Goal: Information Seeking & Learning: Stay updated

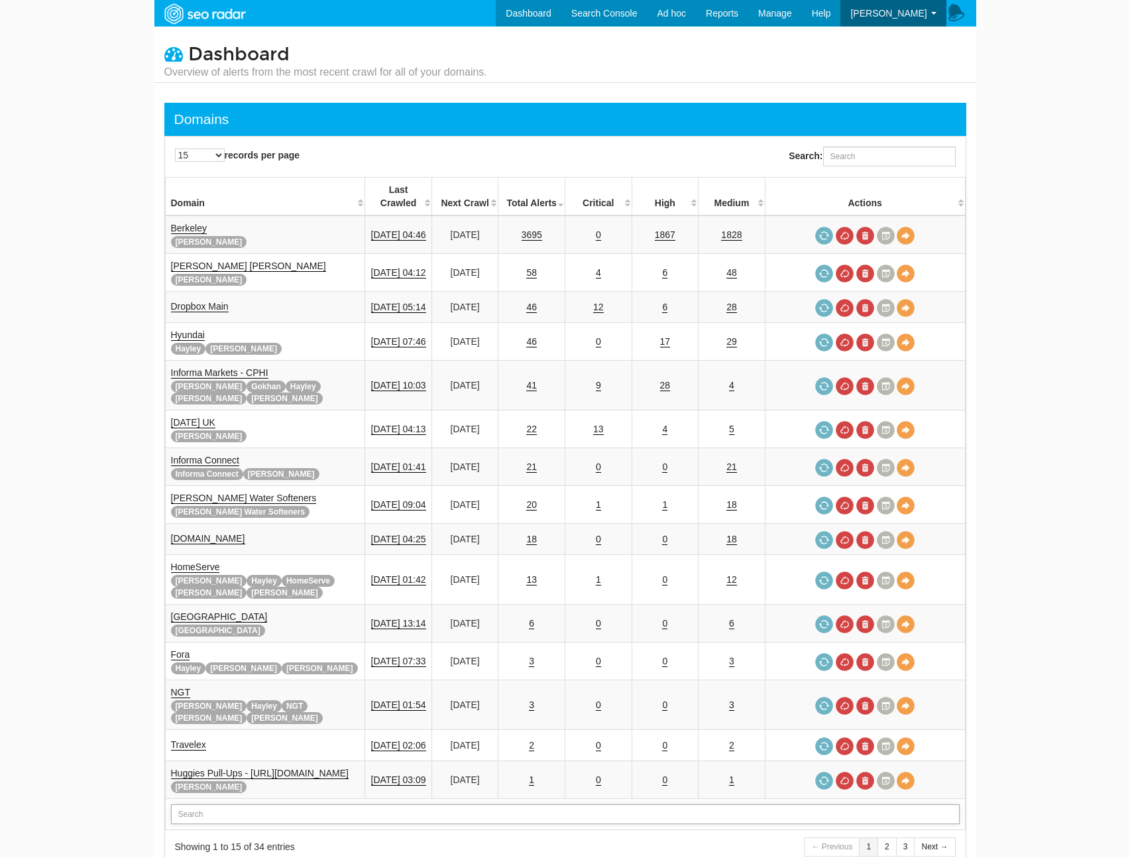
click at [247, 804] on input "text" at bounding box center [565, 814] width 789 height 20
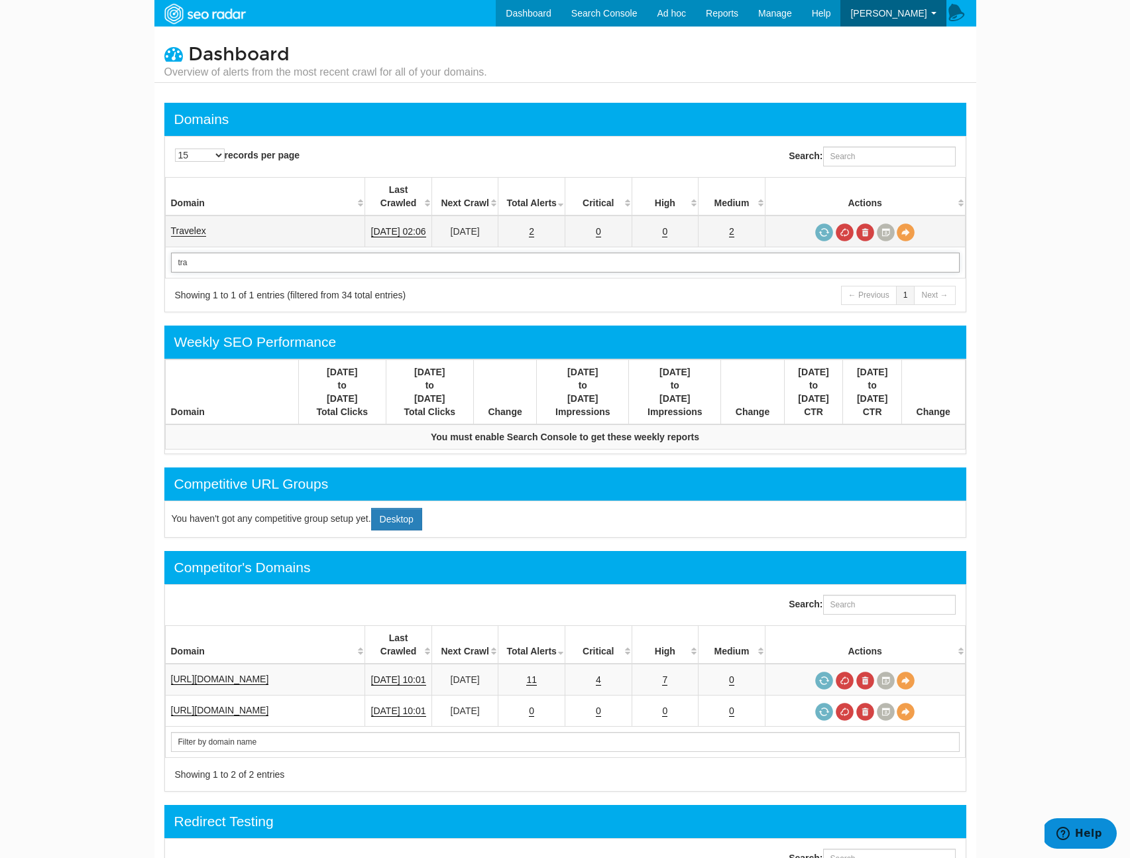
type input "tra"
click at [200, 225] on link "Travelex" at bounding box center [188, 230] width 35 height 11
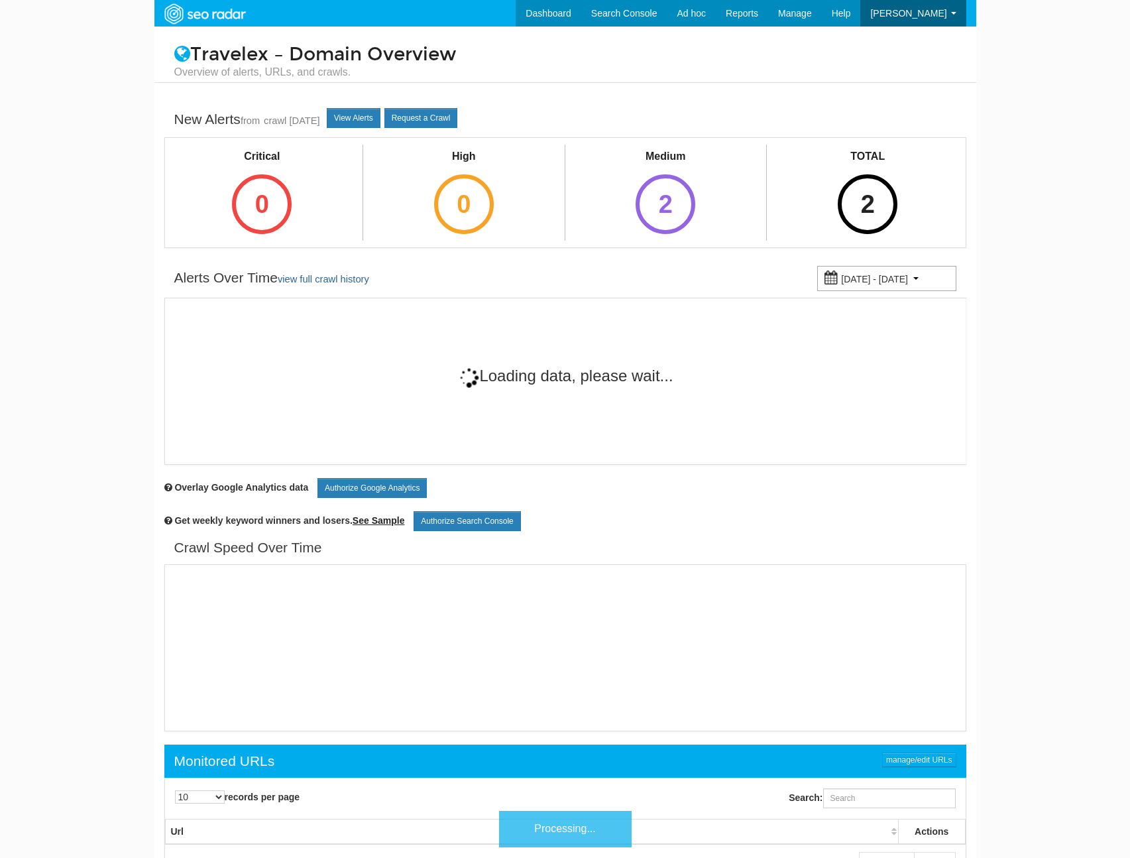
scroll to position [53, 0]
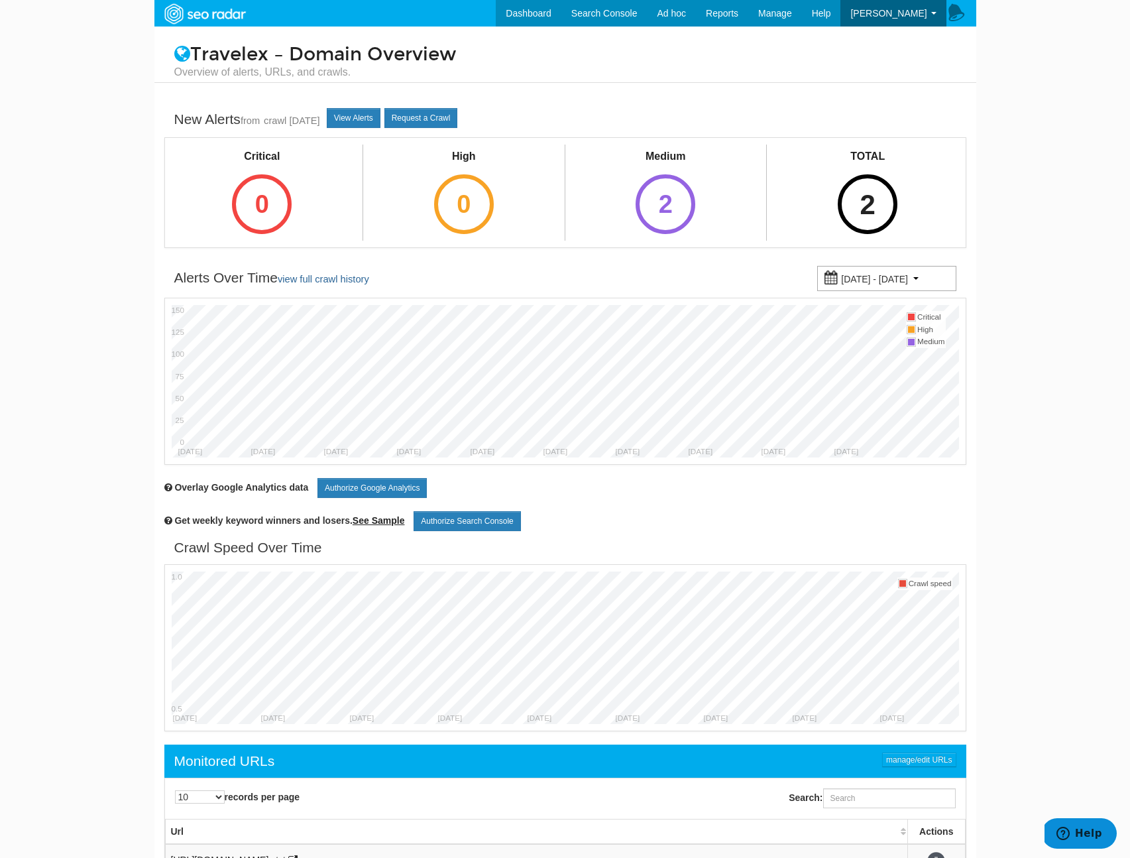
click at [884, 200] on div "2" at bounding box center [868, 204] width 60 height 60
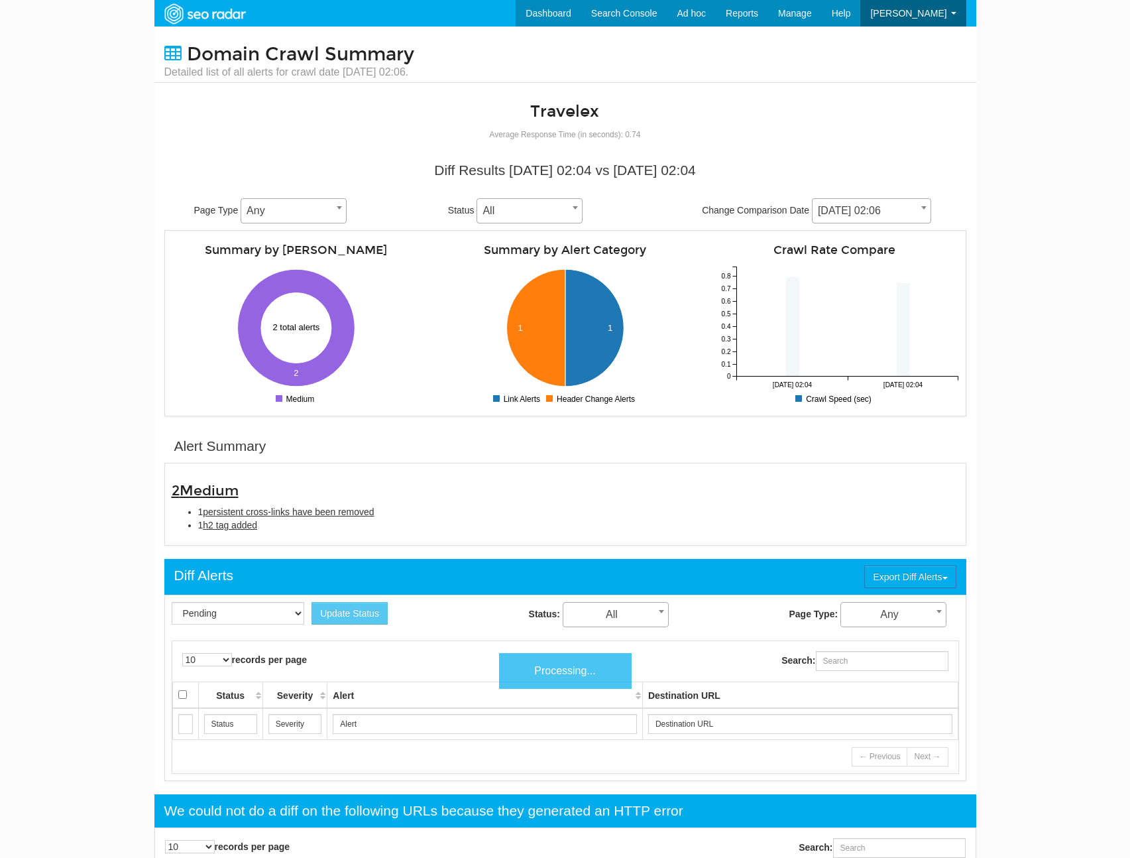
scroll to position [53, 0]
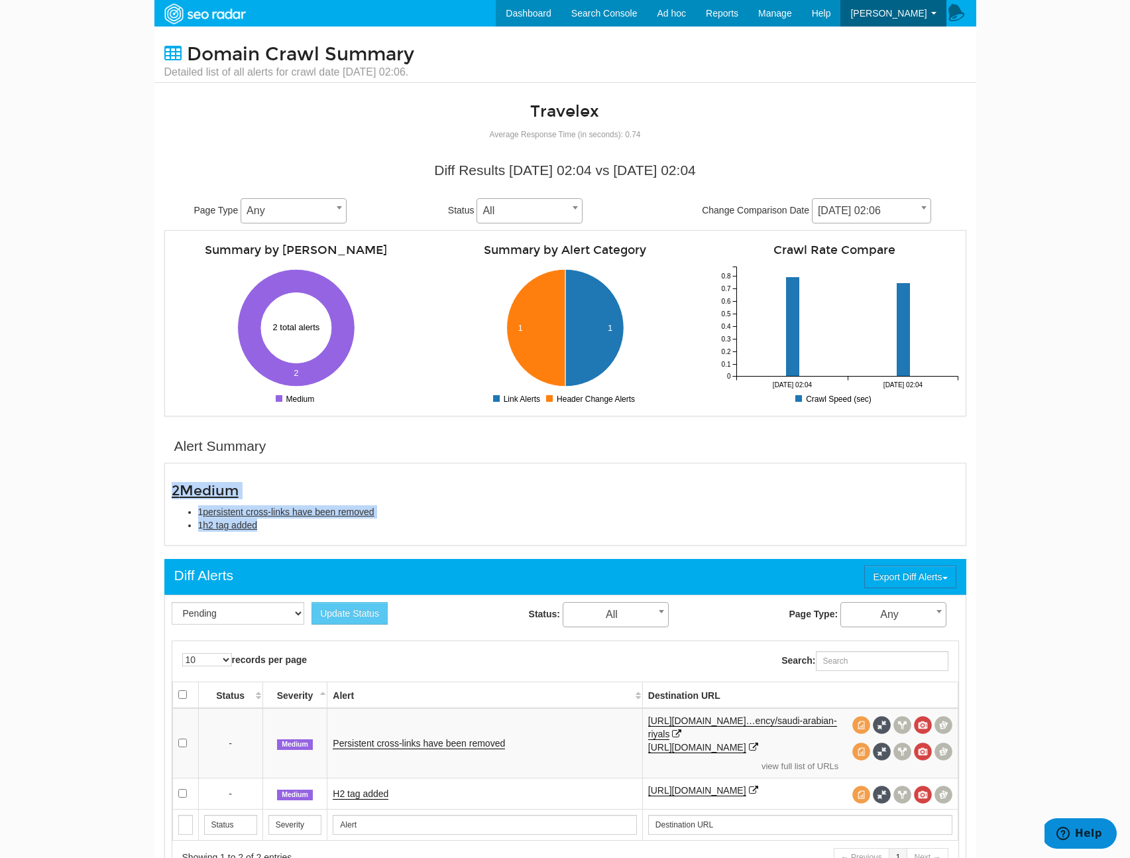
copy div "2 Medium 1 persistent cross-links have been removed 1 h2 tag added"
drag, startPoint x: 277, startPoint y: 532, endPoint x: 168, endPoint y: 491, distance: 116.6
click at [168, 491] on div "2 Medium 1 persistent cross-links have been removed 1 h2 tag added" at bounding box center [565, 504] width 807 height 68
click at [896, 215] on span "[DATE] 02:06" at bounding box center [871, 210] width 118 height 19
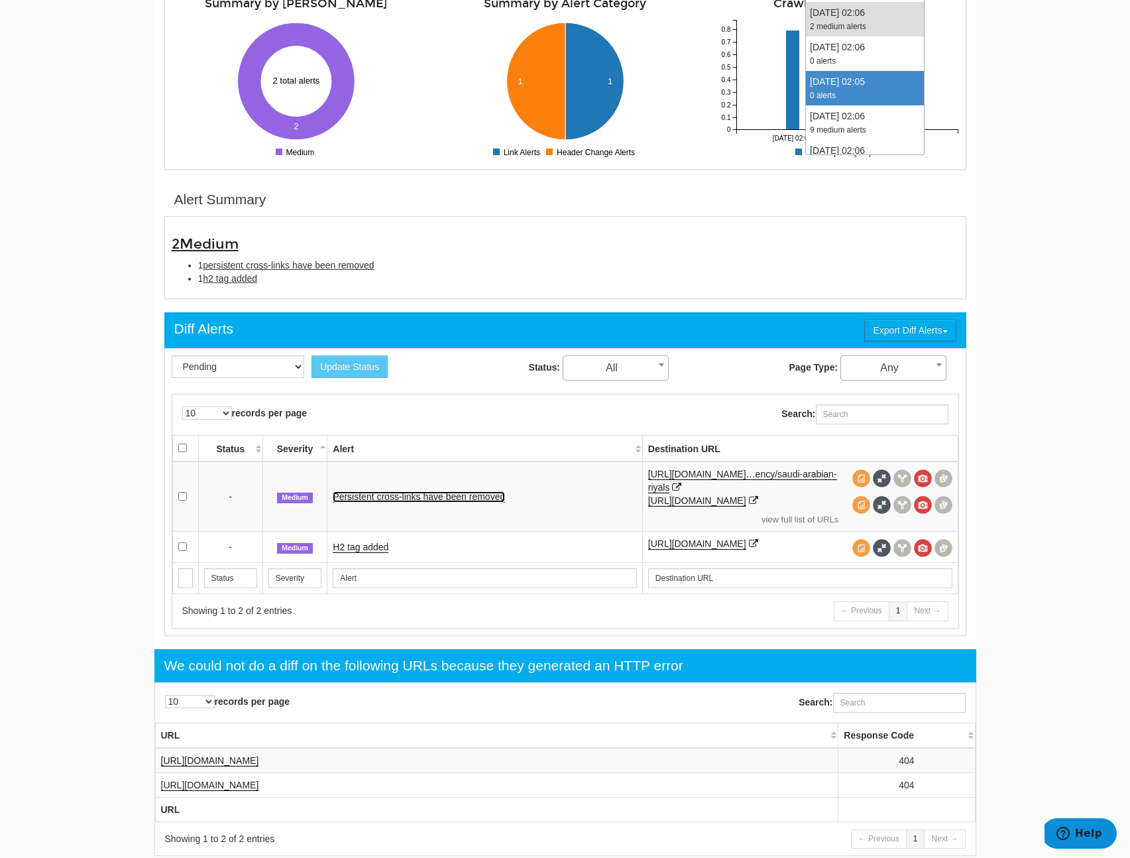
scroll to position [0, 0]
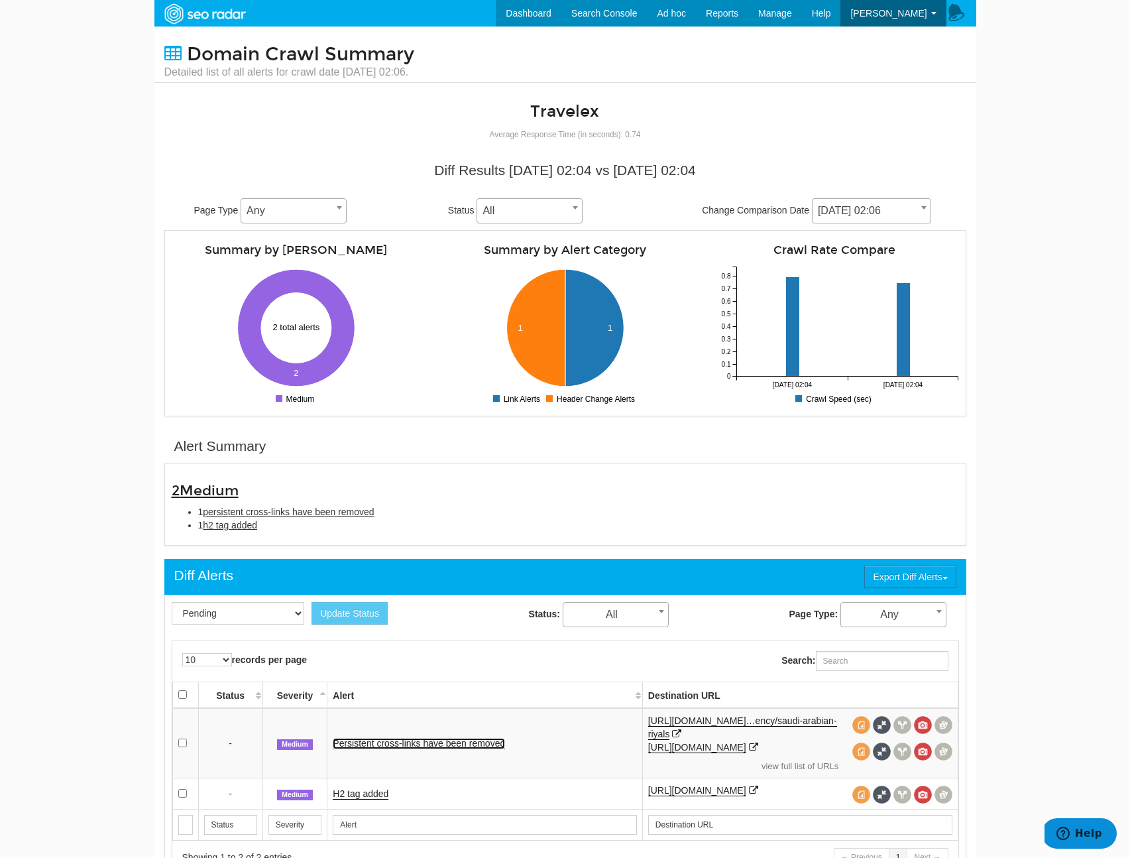
scroll to position [8, 0]
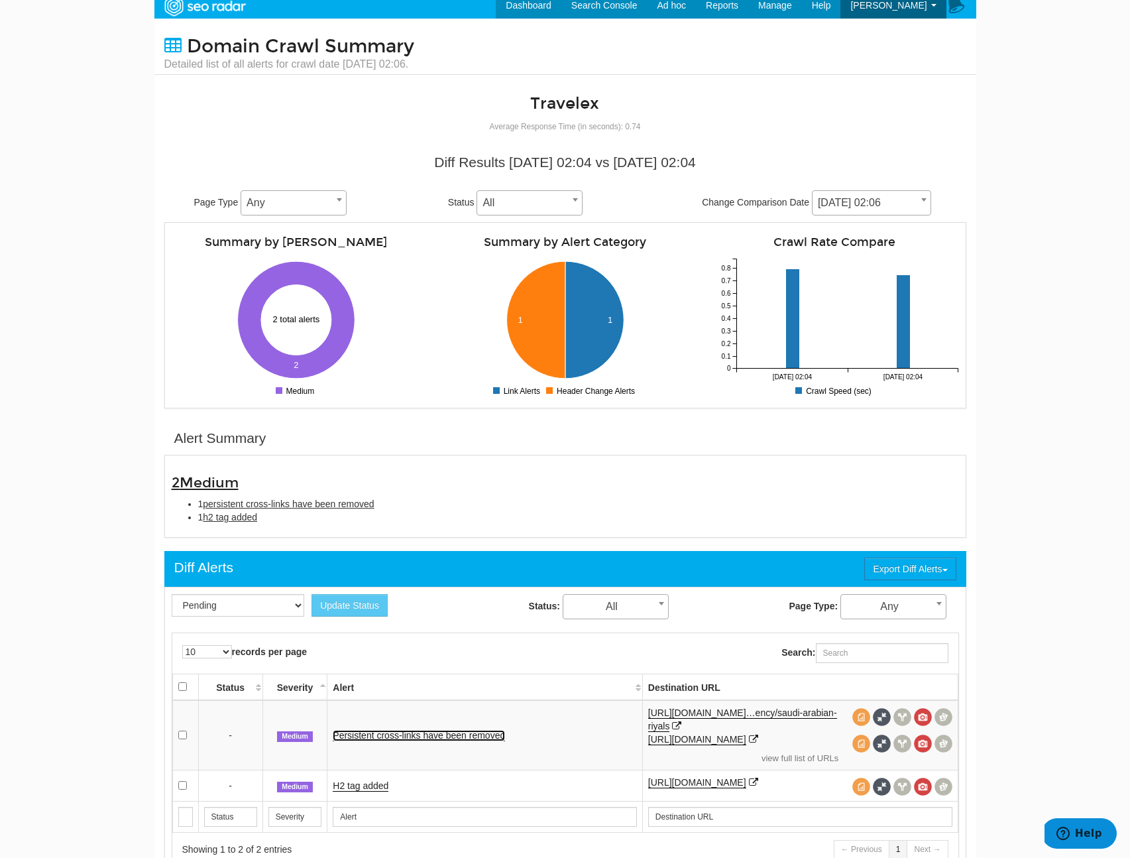
click at [433, 738] on link "Persistent cross-links have been removed" at bounding box center [419, 735] width 172 height 11
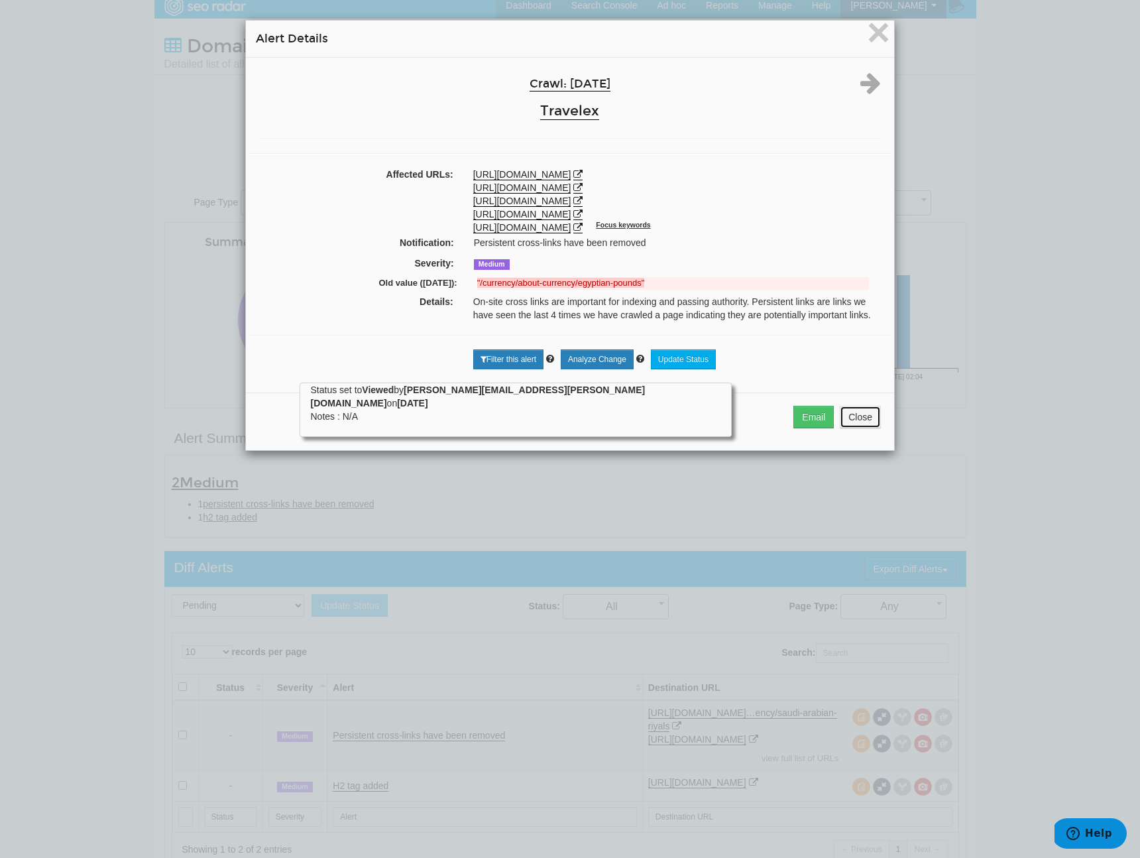
click at [853, 420] on button "Close" at bounding box center [860, 417] width 41 height 23
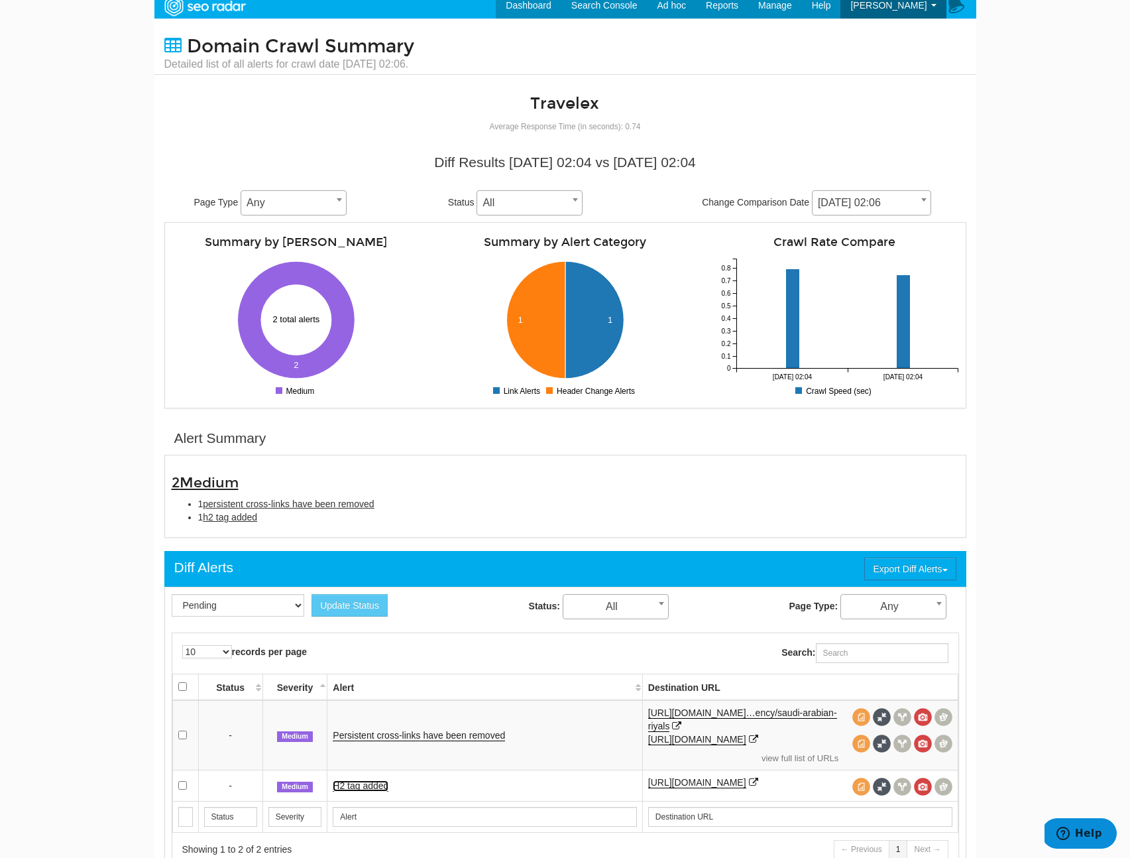
click at [361, 791] on link "H2 tag added" at bounding box center [361, 785] width 56 height 11
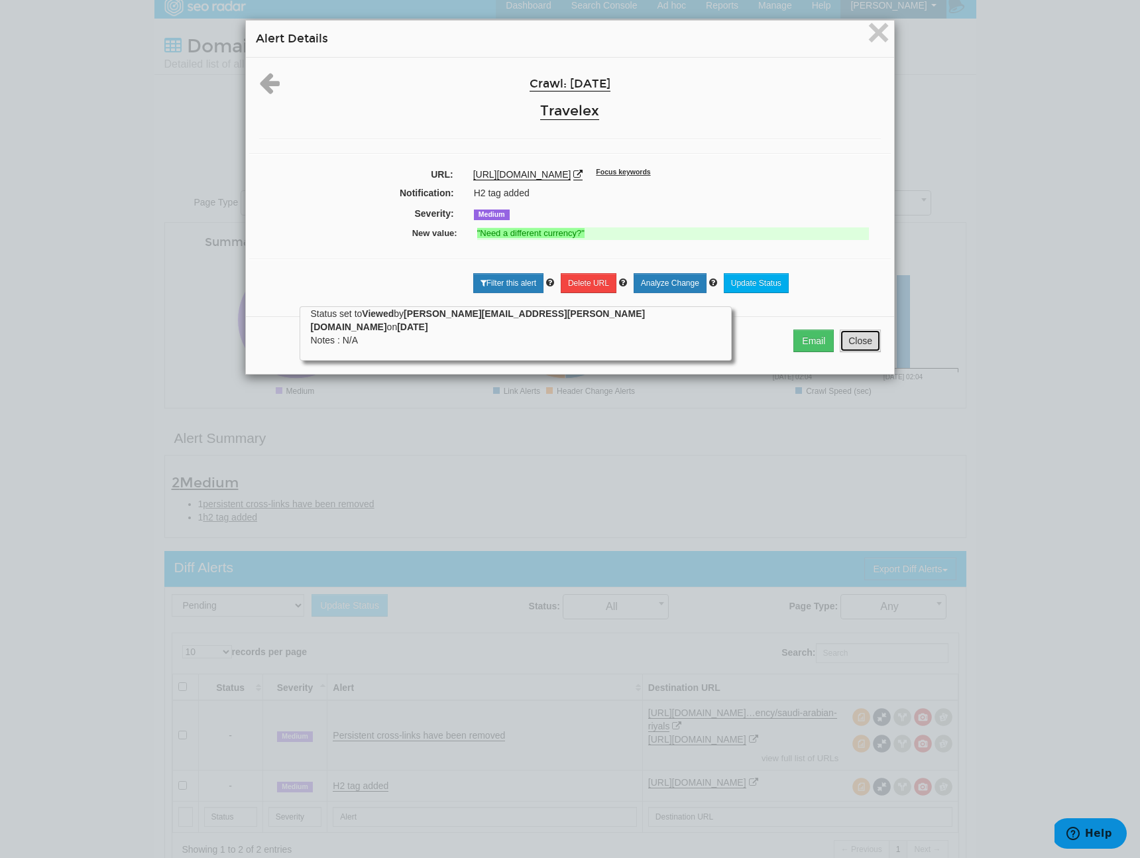
click at [845, 347] on button "Close" at bounding box center [860, 340] width 41 height 23
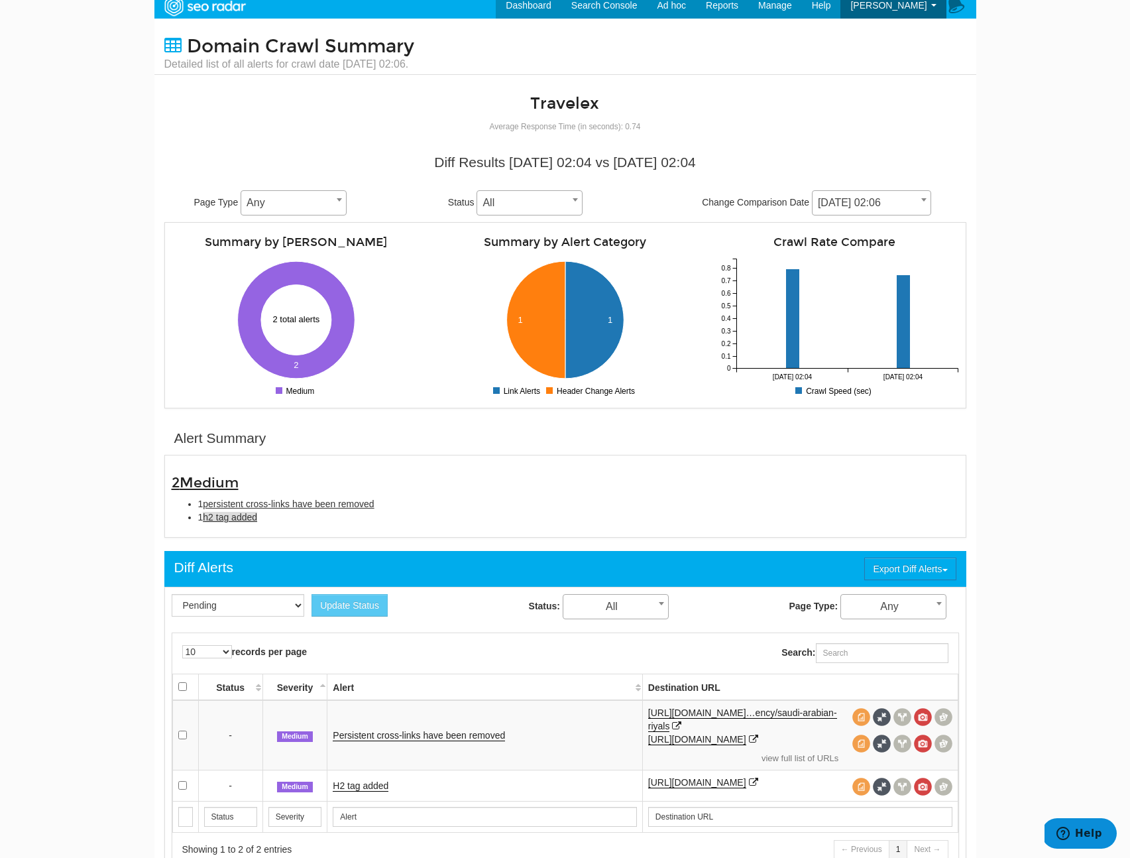
click at [225, 520] on span "h2 tag added" at bounding box center [230, 517] width 54 height 11
type input "h2 tag added"
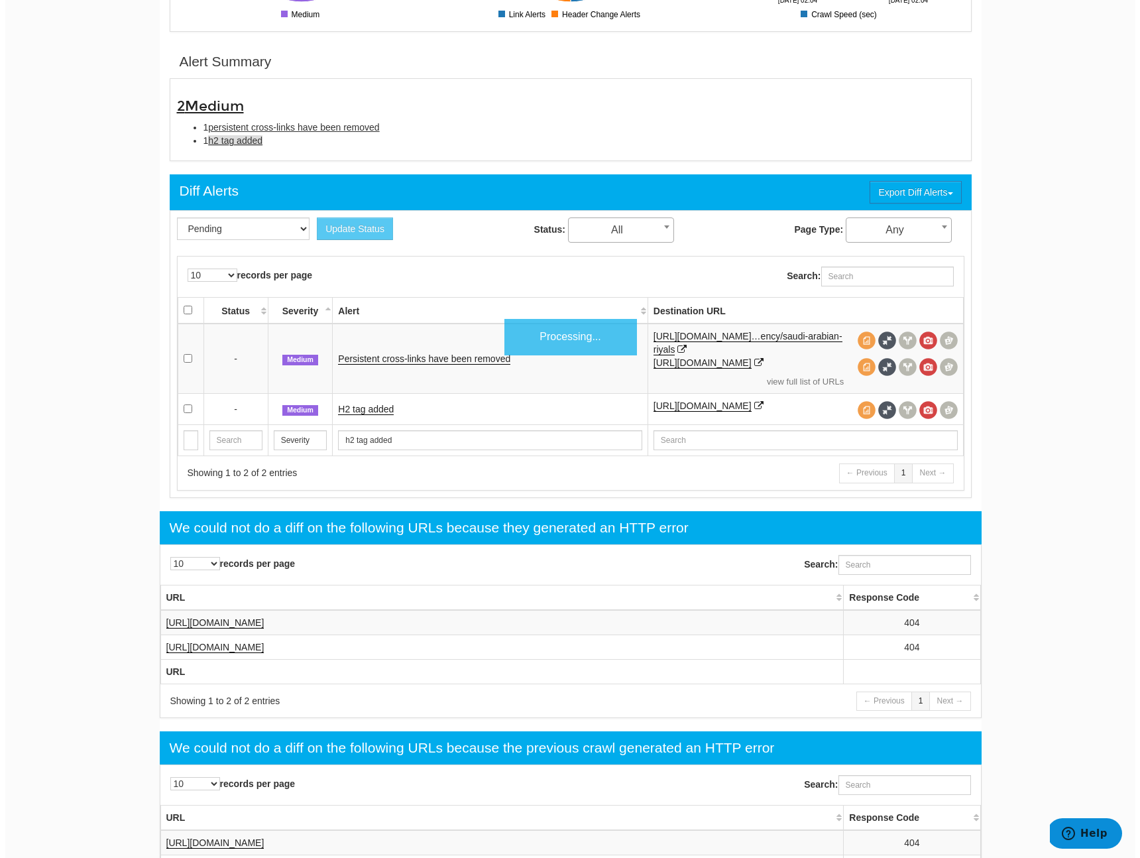
scroll to position [430, 0]
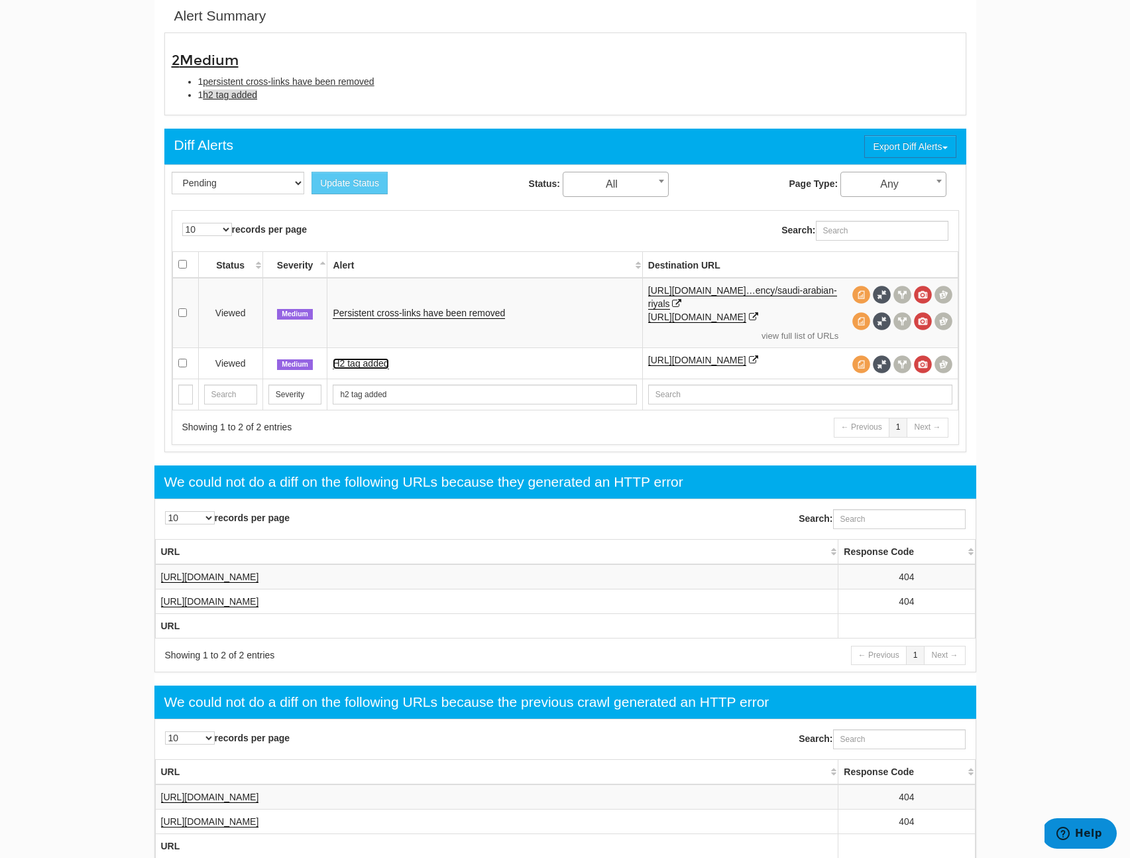
click at [368, 369] on link "H2 tag added" at bounding box center [361, 363] width 56 height 11
